Goal: Task Accomplishment & Management: Use online tool/utility

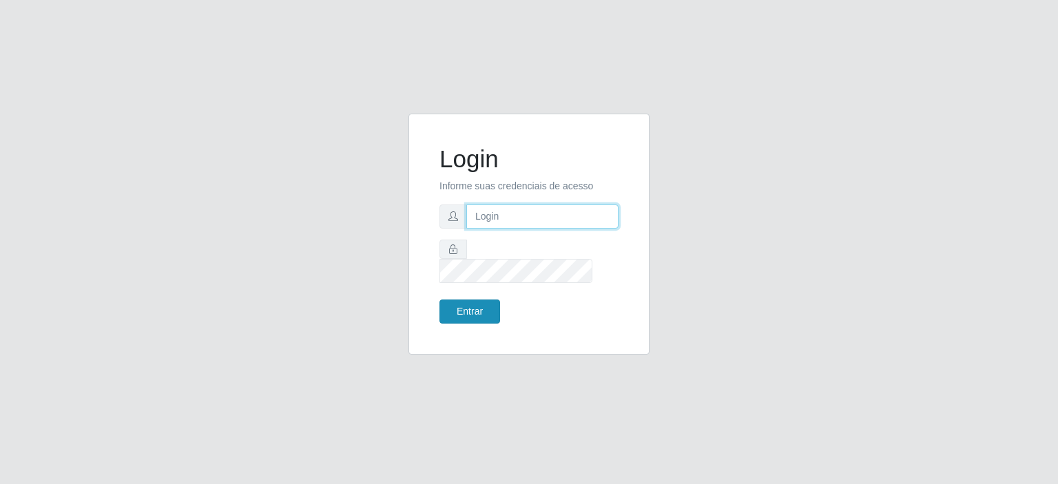
type input "[EMAIL_ADDRESS][DOMAIN_NAME]"
click at [471, 305] on button "Entrar" at bounding box center [470, 312] width 61 height 24
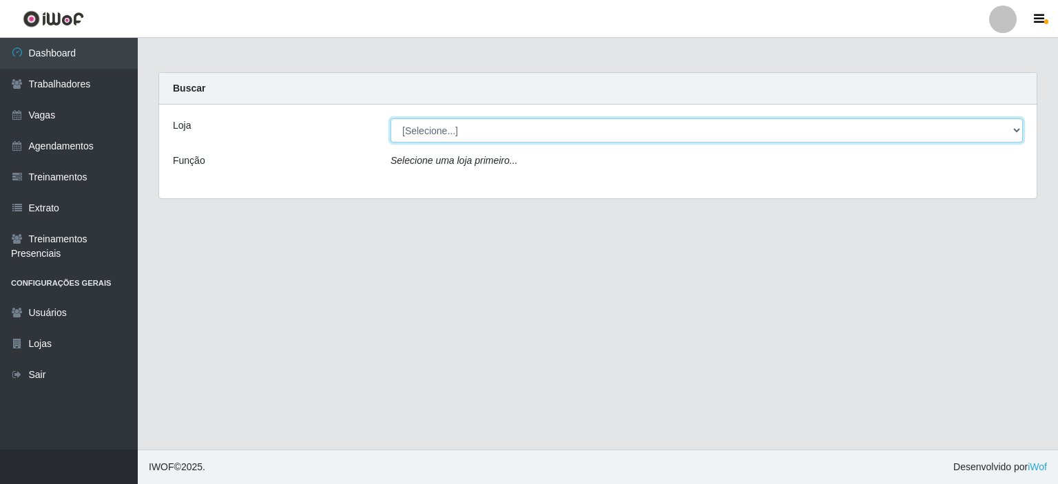
click at [455, 134] on select "[Selecione...] Preço Bom Supermercado" at bounding box center [707, 131] width 633 height 24
select select "387"
click at [391, 119] on select "[Selecione...] Preço Bom Supermercado" at bounding box center [707, 131] width 633 height 24
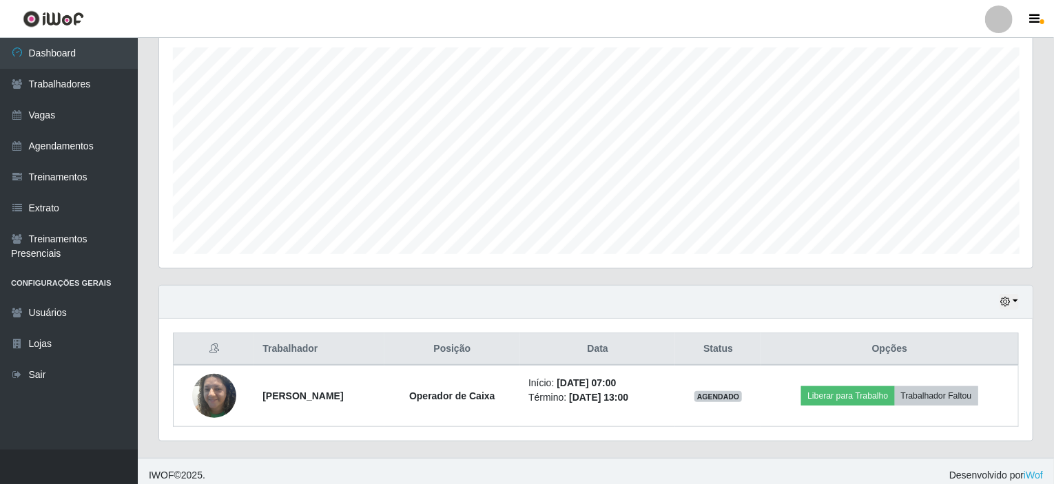
scroll to position [286, 874]
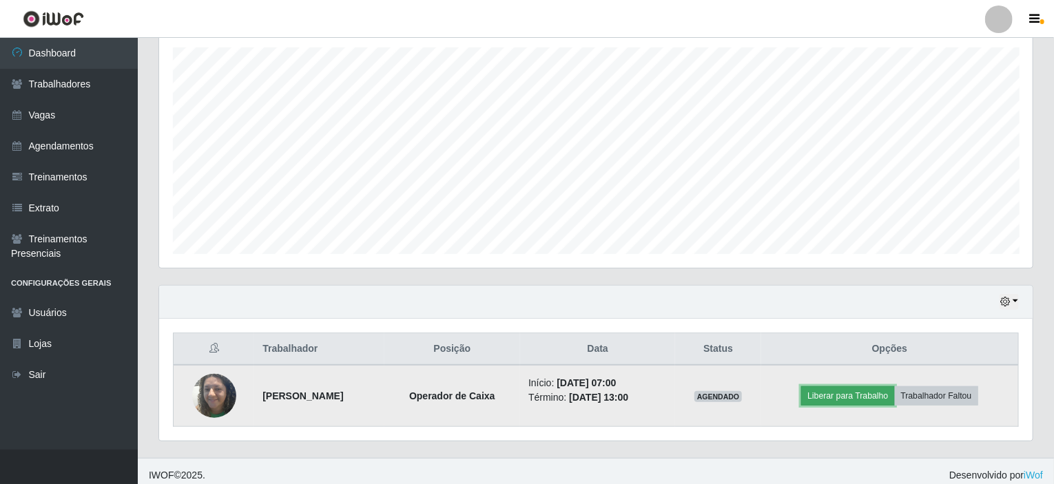
click at [855, 397] on button "Liberar para Trabalho" at bounding box center [847, 396] width 93 height 19
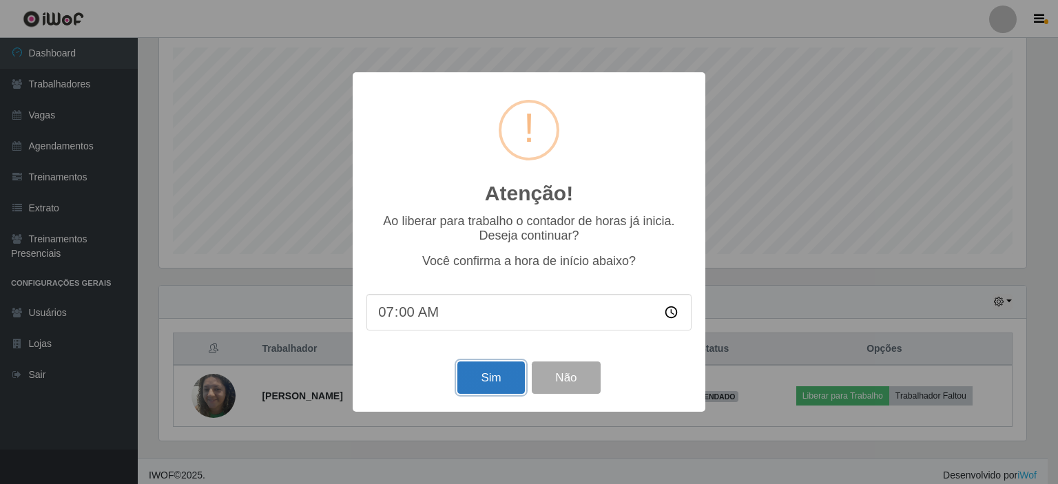
click at [491, 376] on button "Sim" at bounding box center [491, 378] width 67 height 32
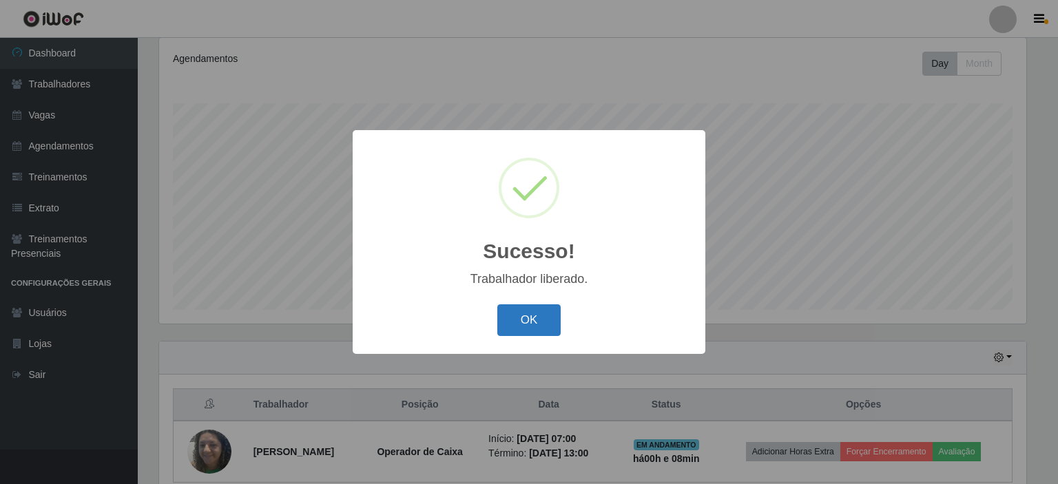
click at [527, 307] on button "OK" at bounding box center [529, 321] width 64 height 32
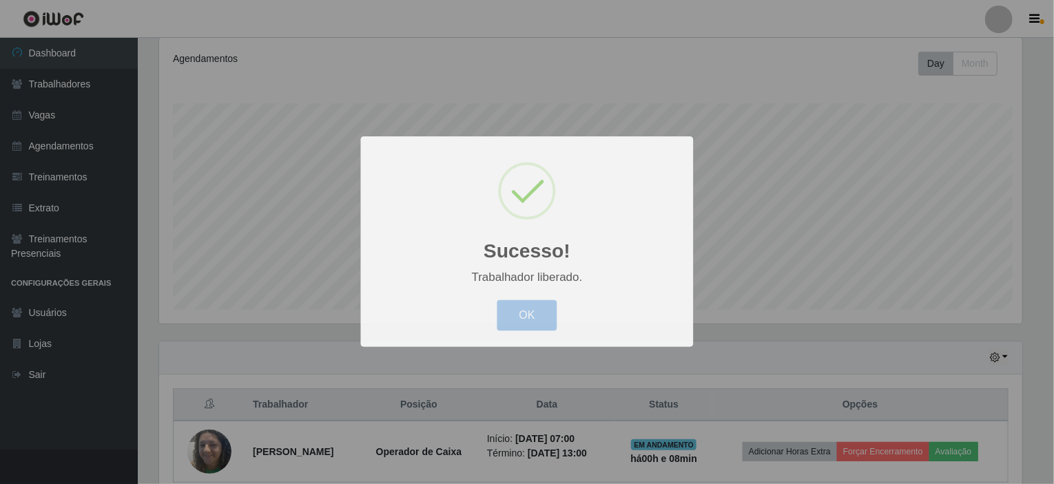
scroll to position [286, 874]
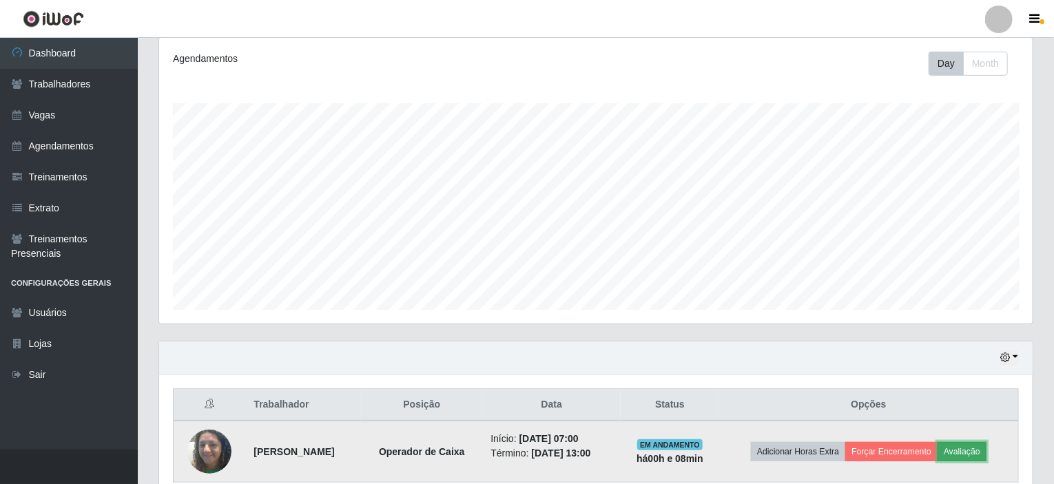
click at [971, 453] on button "Avaliação" at bounding box center [962, 451] width 49 height 19
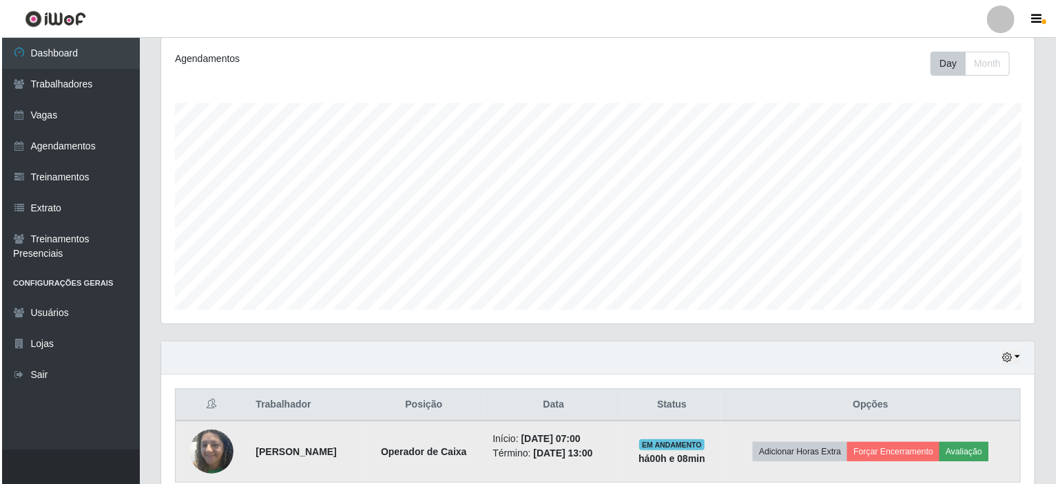
scroll to position [286, 868]
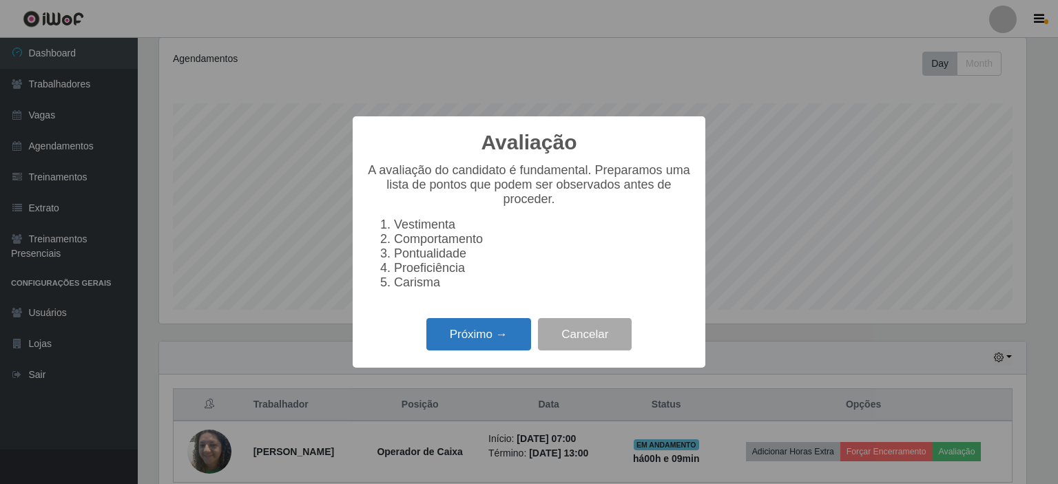
click at [460, 346] on button "Próximo →" at bounding box center [479, 334] width 105 height 32
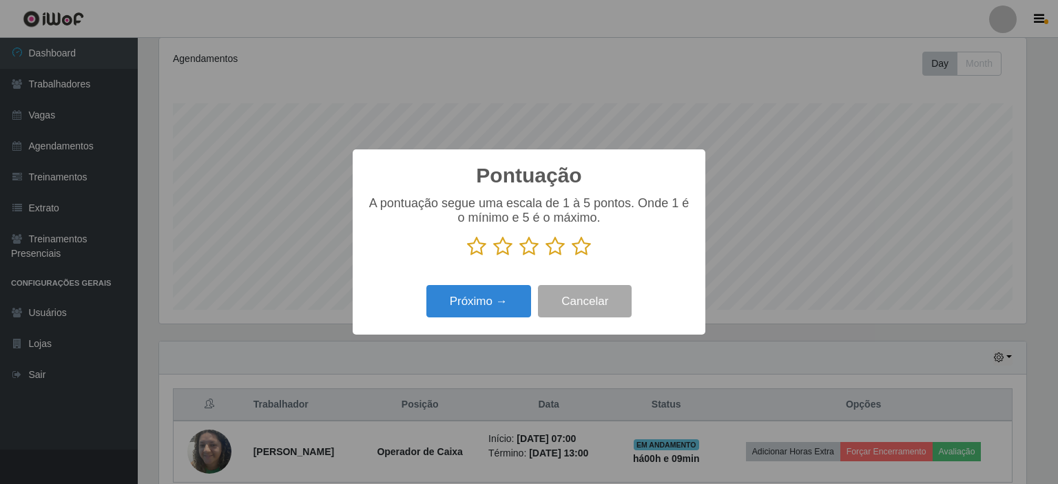
click at [580, 245] on icon at bounding box center [581, 246] width 19 height 21
click at [572, 257] on input "radio" at bounding box center [572, 257] width 0 height 0
click at [464, 302] on button "Próximo →" at bounding box center [479, 301] width 105 height 32
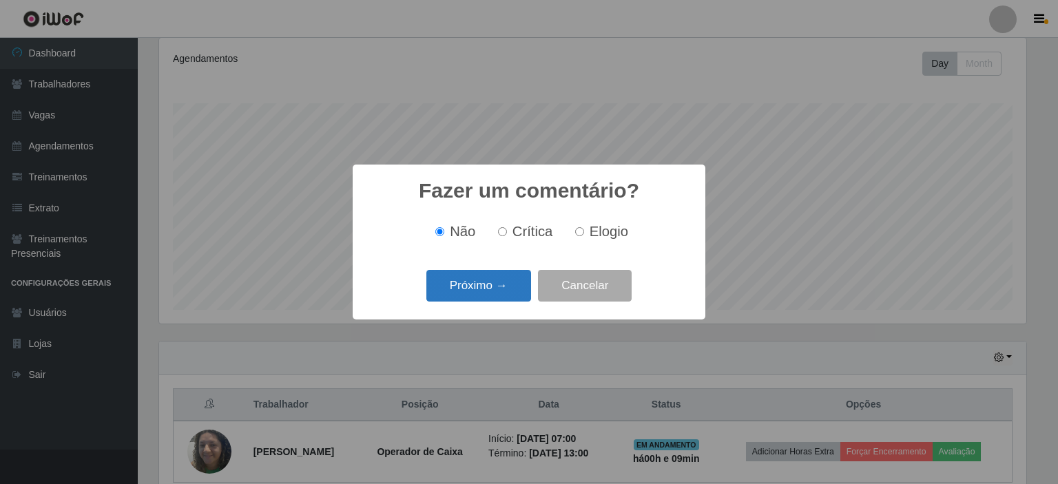
click at [460, 286] on button "Próximo →" at bounding box center [479, 286] width 105 height 32
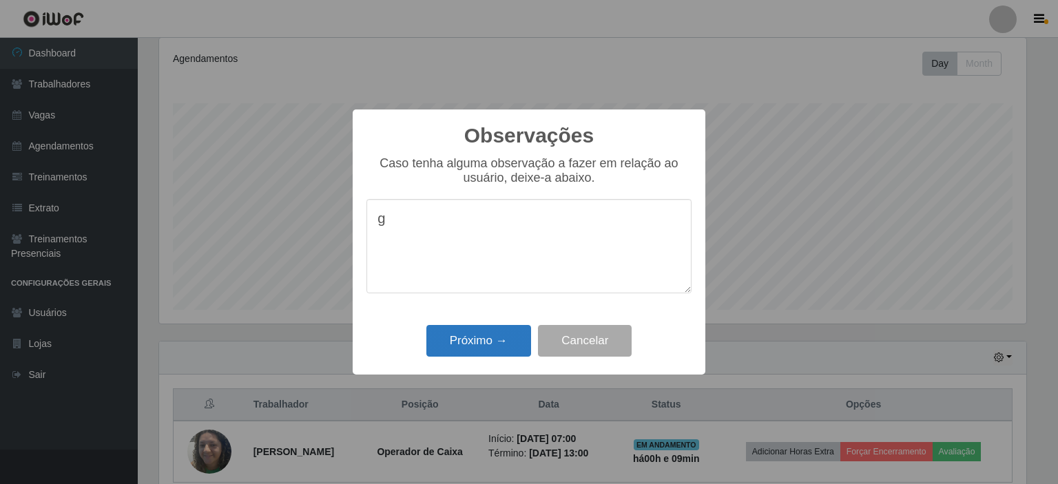
type textarea "g"
click at [478, 345] on button "Próximo →" at bounding box center [479, 341] width 105 height 32
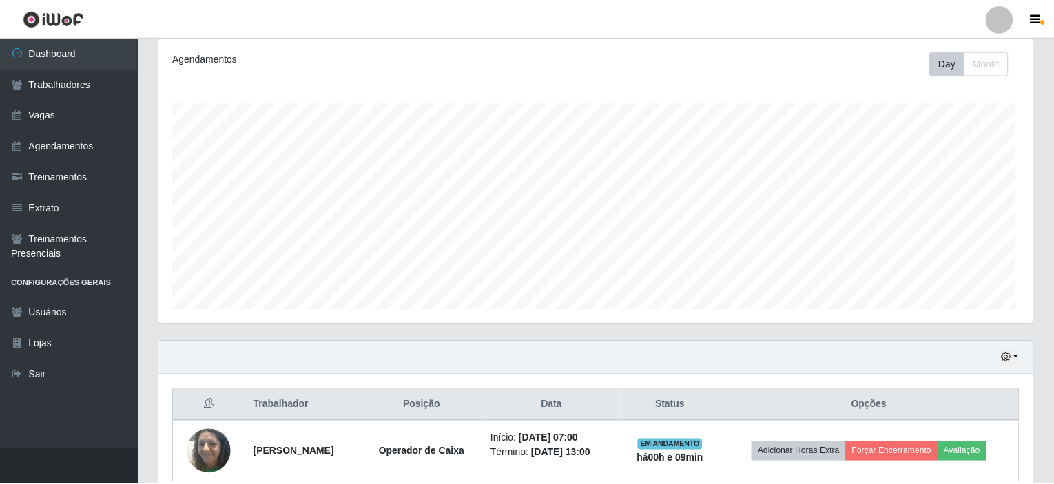
scroll to position [286, 874]
